Goal: Task Accomplishment & Management: Manage account settings

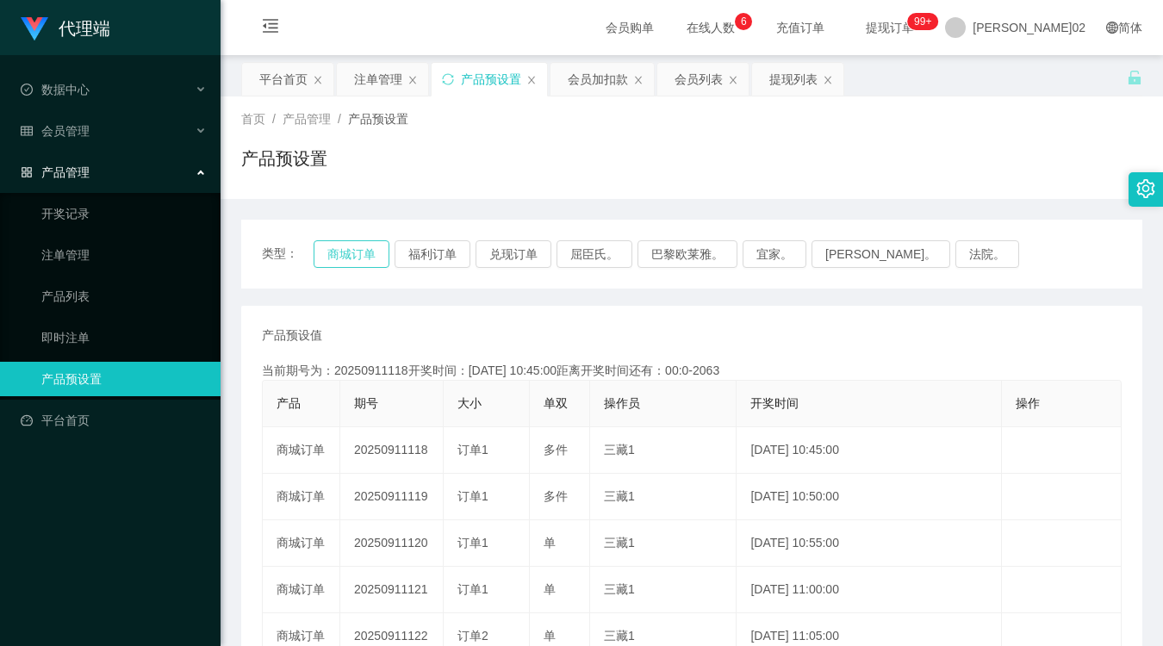
click at [332, 261] on button "商城订单" at bounding box center [352, 254] width 76 height 28
click at [346, 252] on button "商城订单" at bounding box center [352, 254] width 76 height 28
drag, startPoint x: 457, startPoint y: 229, endPoint x: 437, endPoint y: 251, distance: 29.9
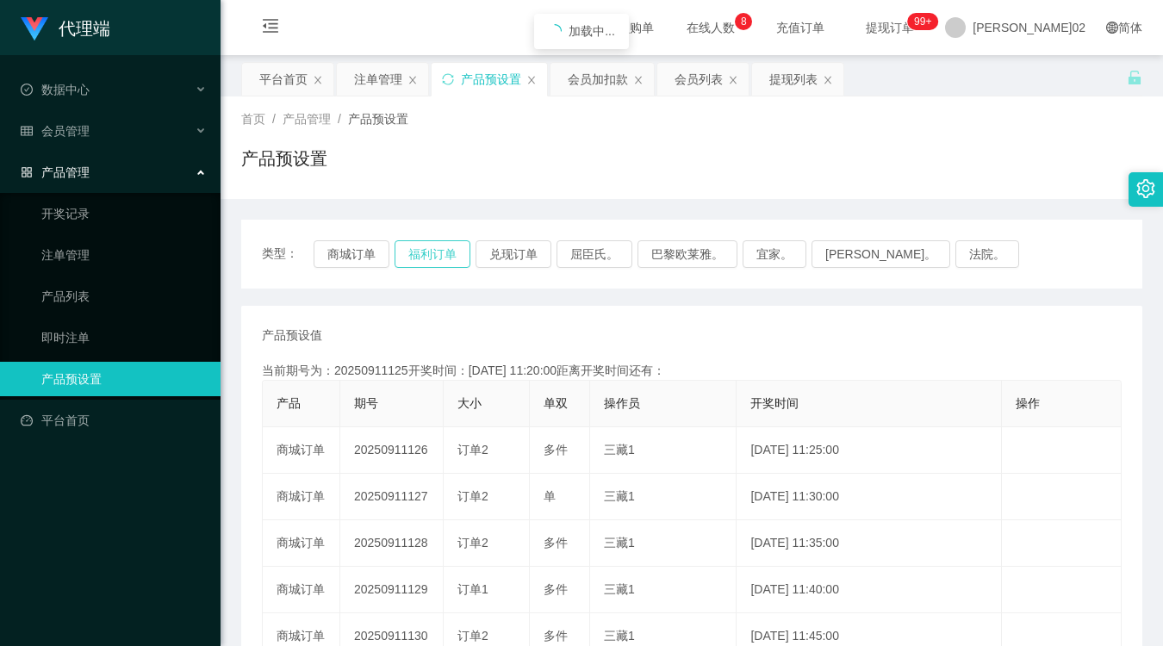
click at [457, 229] on div "类型： 商城订单 福利订单 兑现订单 屈臣氏。 巴黎欧莱雅。 宜家。 森亨。 法院。" at bounding box center [691, 254] width 901 height 69
click at [426, 260] on button "福利订单" at bounding box center [433, 254] width 76 height 28
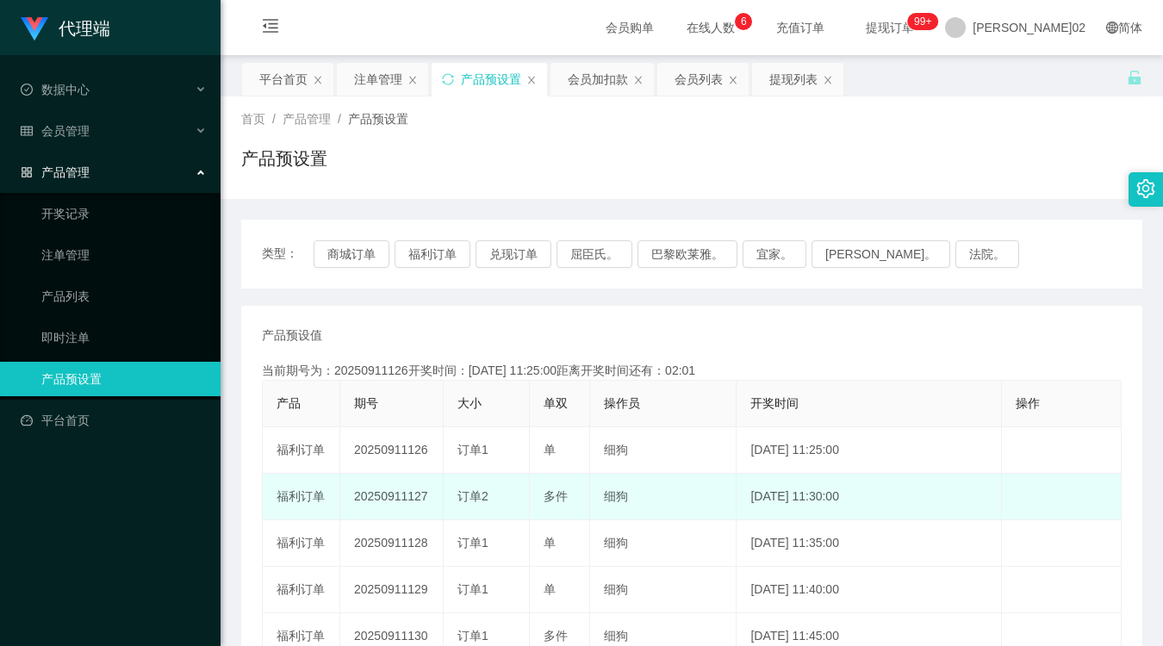
click at [398, 498] on td "20250911127" at bounding box center [391, 497] width 103 height 47
copy td "20250911127"
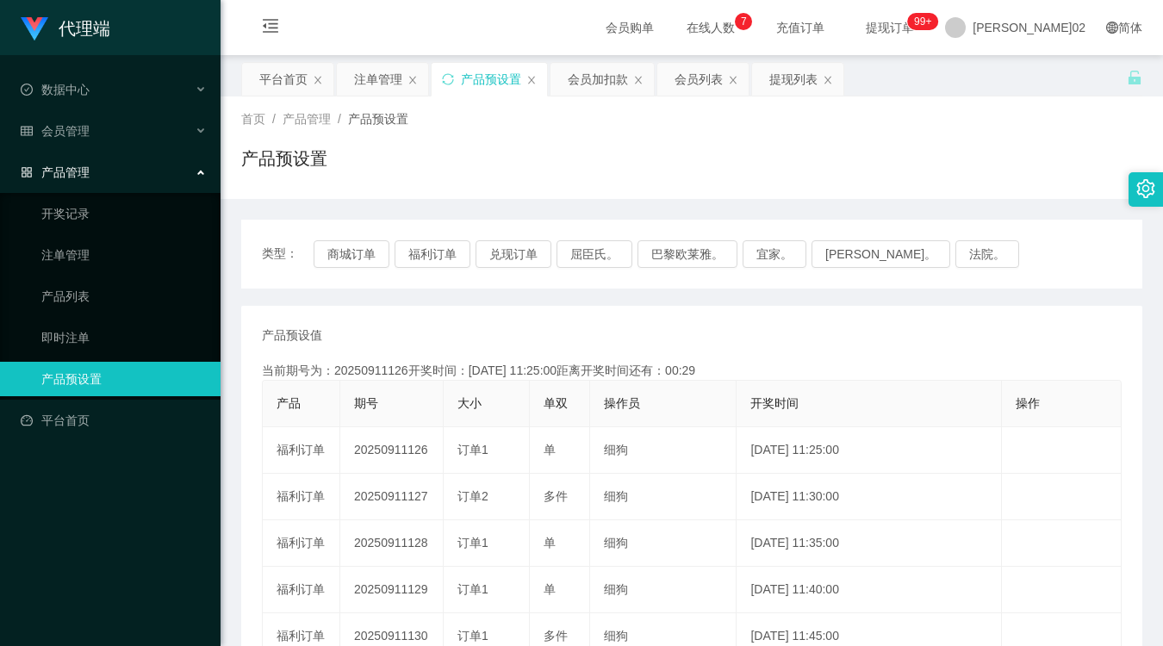
click at [370, 236] on div "类型： 商城订单 福利订单 兑现订单 屈臣氏。 巴黎欧莱雅。 宜家。 森亨。 法院。" at bounding box center [691, 254] width 901 height 69
click at [370, 246] on button "商城订单" at bounding box center [352, 254] width 76 height 28
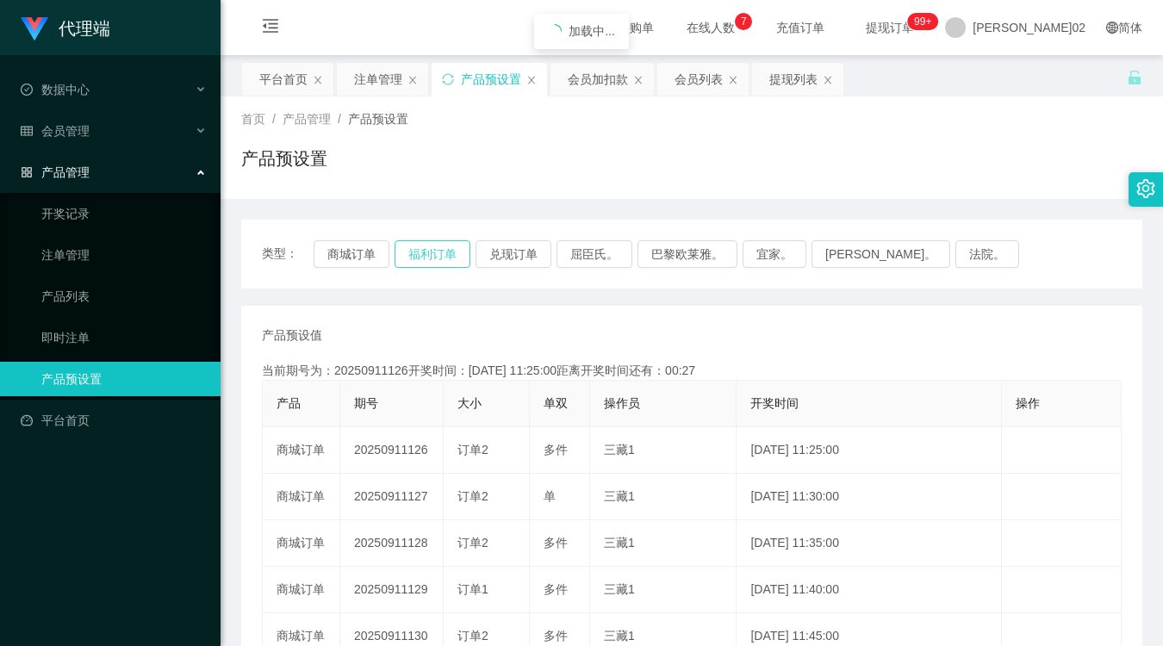
click at [431, 253] on button "福利订单" at bounding box center [433, 254] width 76 height 28
click at [433, 255] on button "福利订单" at bounding box center [433, 254] width 76 height 28
click at [436, 250] on button "福利订单" at bounding box center [433, 254] width 76 height 28
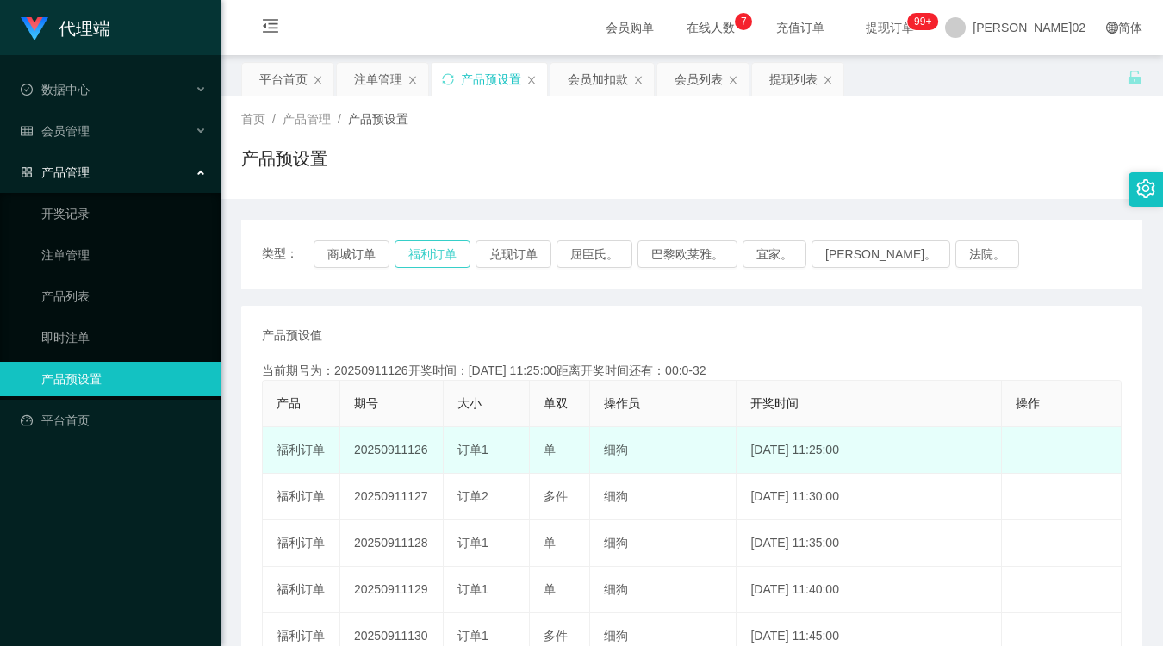
type button "k3tbw"
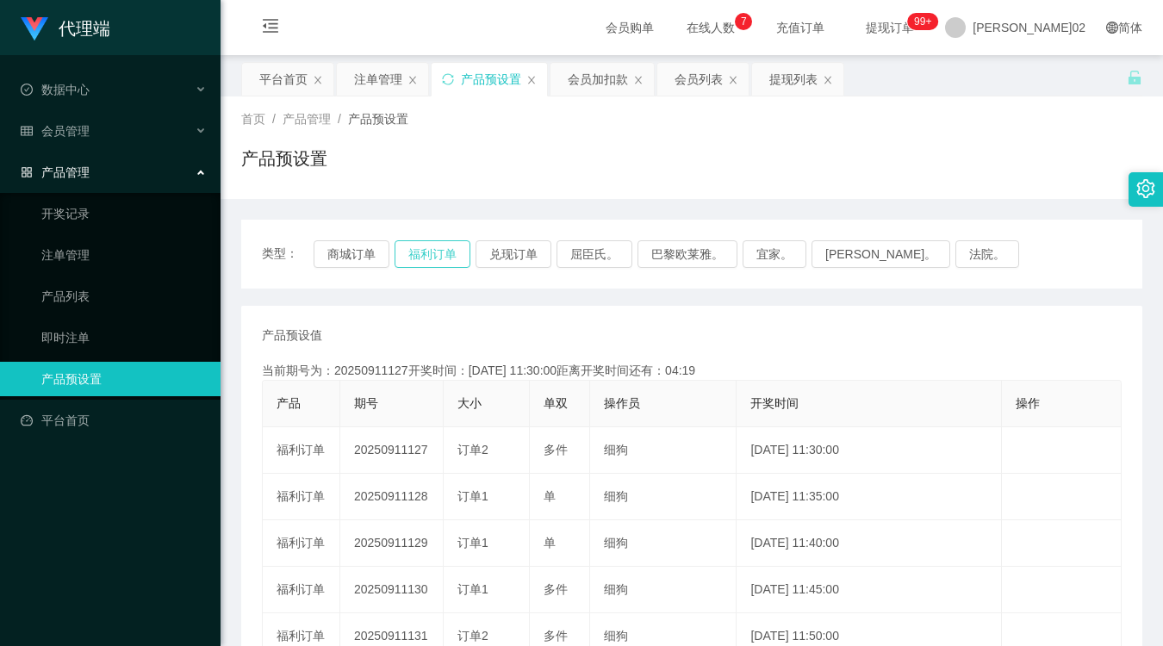
click at [420, 246] on button "福利订单" at bounding box center [433, 254] width 76 height 28
click at [620, 308] on div "产品预设值 添加期号 当前期号为：20250911127开奖时间：[DATE] 11:30:00距离开奖时间还有： 产品 期号 大小 单双 操作员 开奖时间 …" at bounding box center [691, 637] width 901 height 662
click at [451, 253] on button "福利订单" at bounding box center [433, 254] width 76 height 28
